Goal: Information Seeking & Learning: Learn about a topic

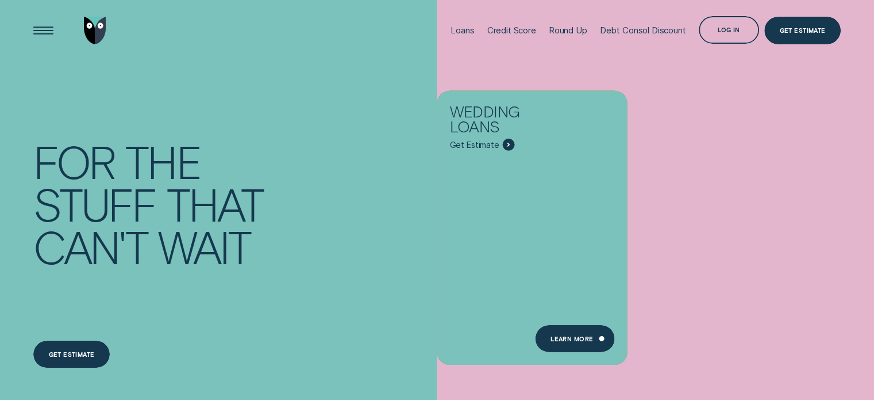
click at [60, 358] on div "Get estimate" at bounding box center [72, 354] width 46 height 5
click at [451, 30] on div "Loans" at bounding box center [463, 30] width 24 height 10
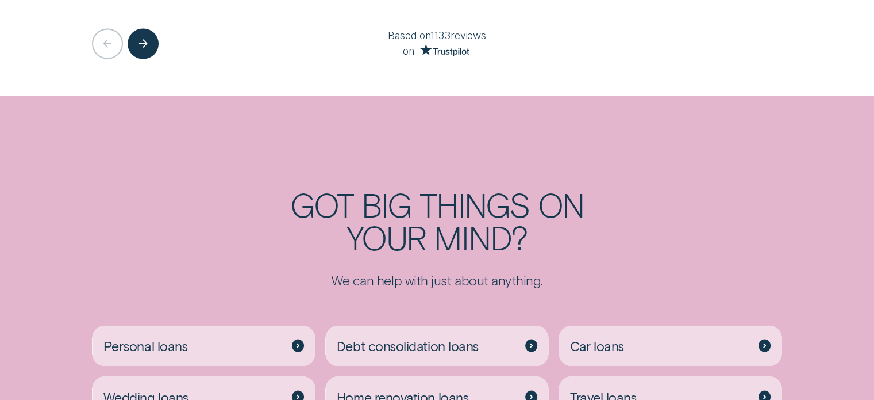
scroll to position [2415, 0]
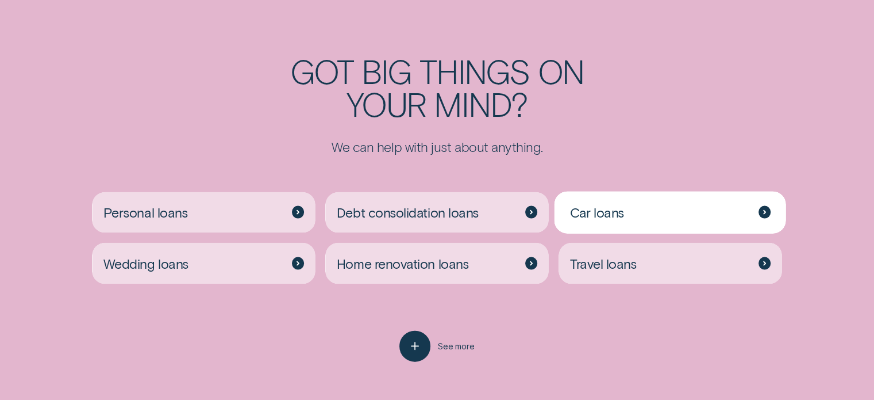
click at [697, 202] on div "Car loans" at bounding box center [670, 212] width 223 height 41
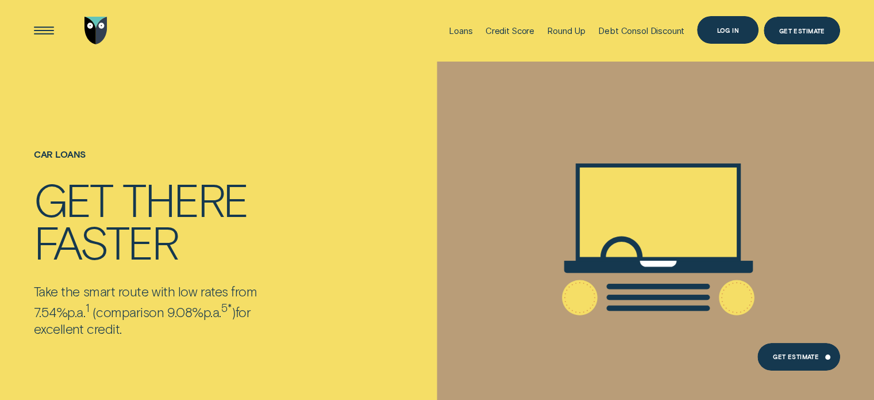
click at [719, 32] on div "Log in" at bounding box center [728, 30] width 22 height 5
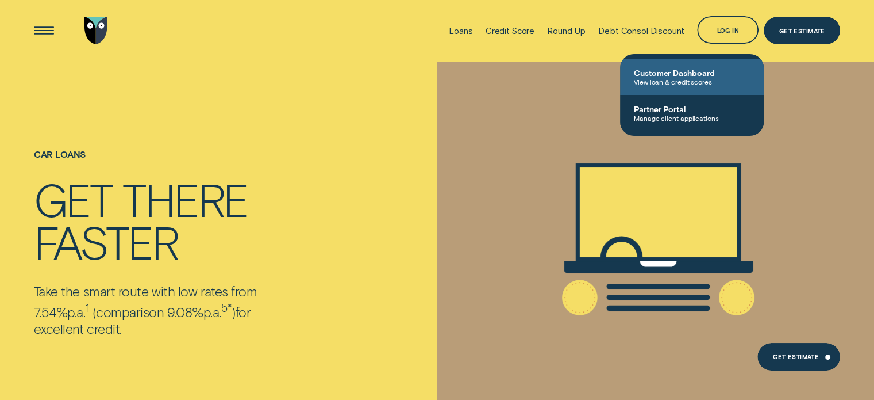
click at [697, 78] on span "View loan & credit scores" at bounding box center [692, 82] width 116 height 8
